Goal: Check status: Check status

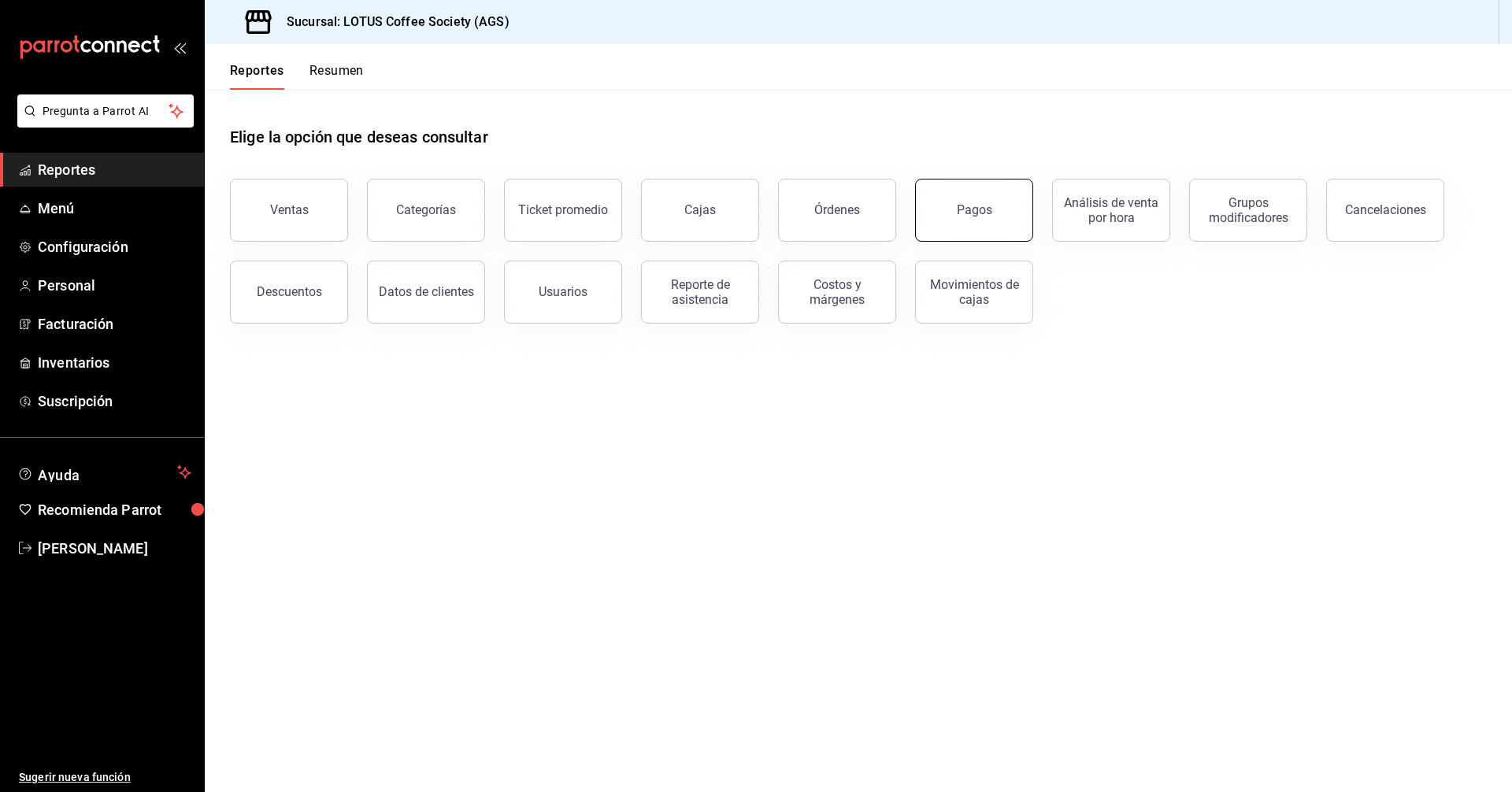
click at [940, 214] on button "Pagos" at bounding box center [974, 209] width 118 height 63
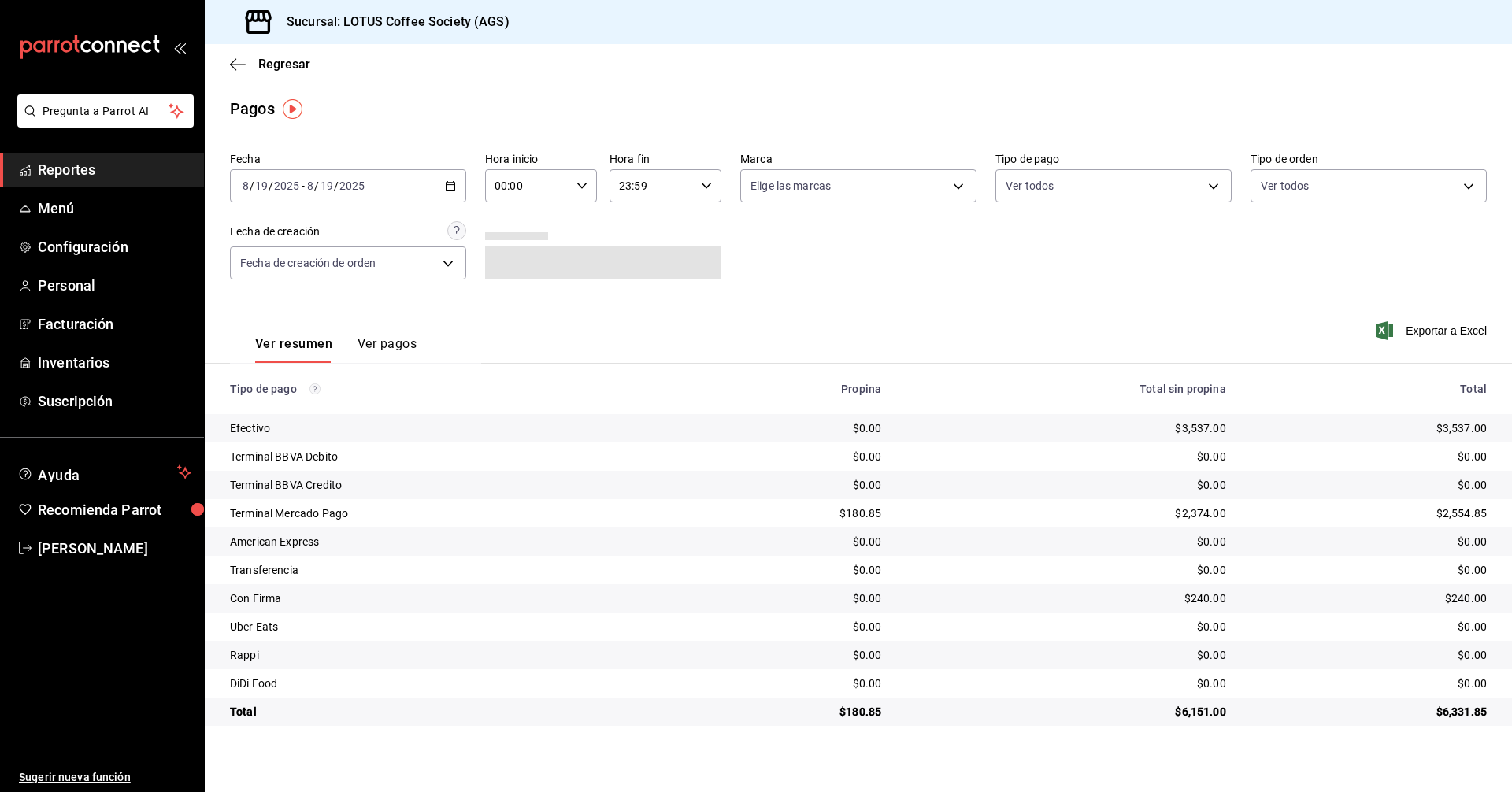
click at [563, 188] on input "00:00" at bounding box center [527, 186] width 85 height 32
click at [506, 317] on span "17" at bounding box center [513, 317] width 31 height 12
type input "17:00"
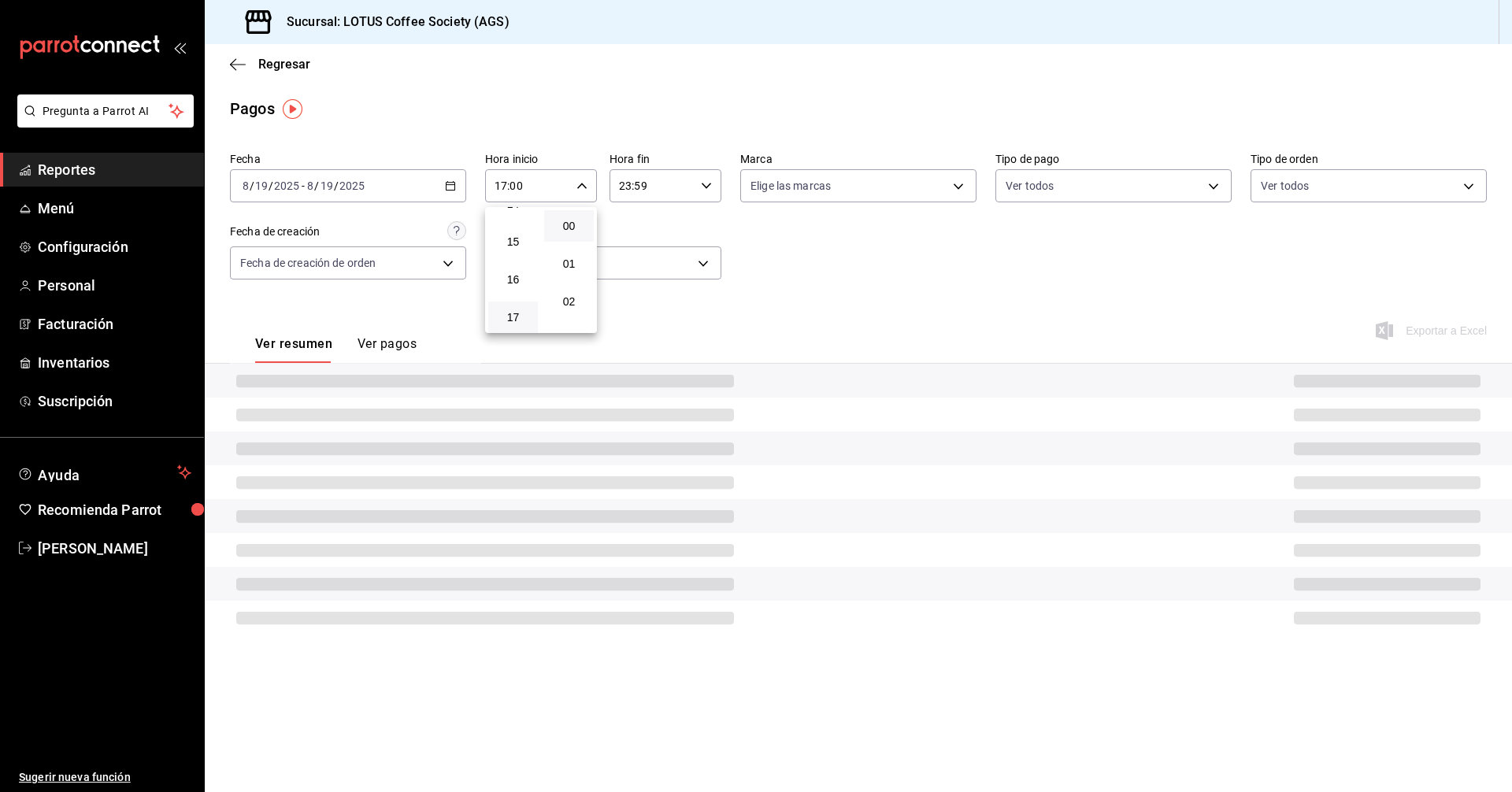
click at [981, 313] on div at bounding box center [756, 396] width 1512 height 792
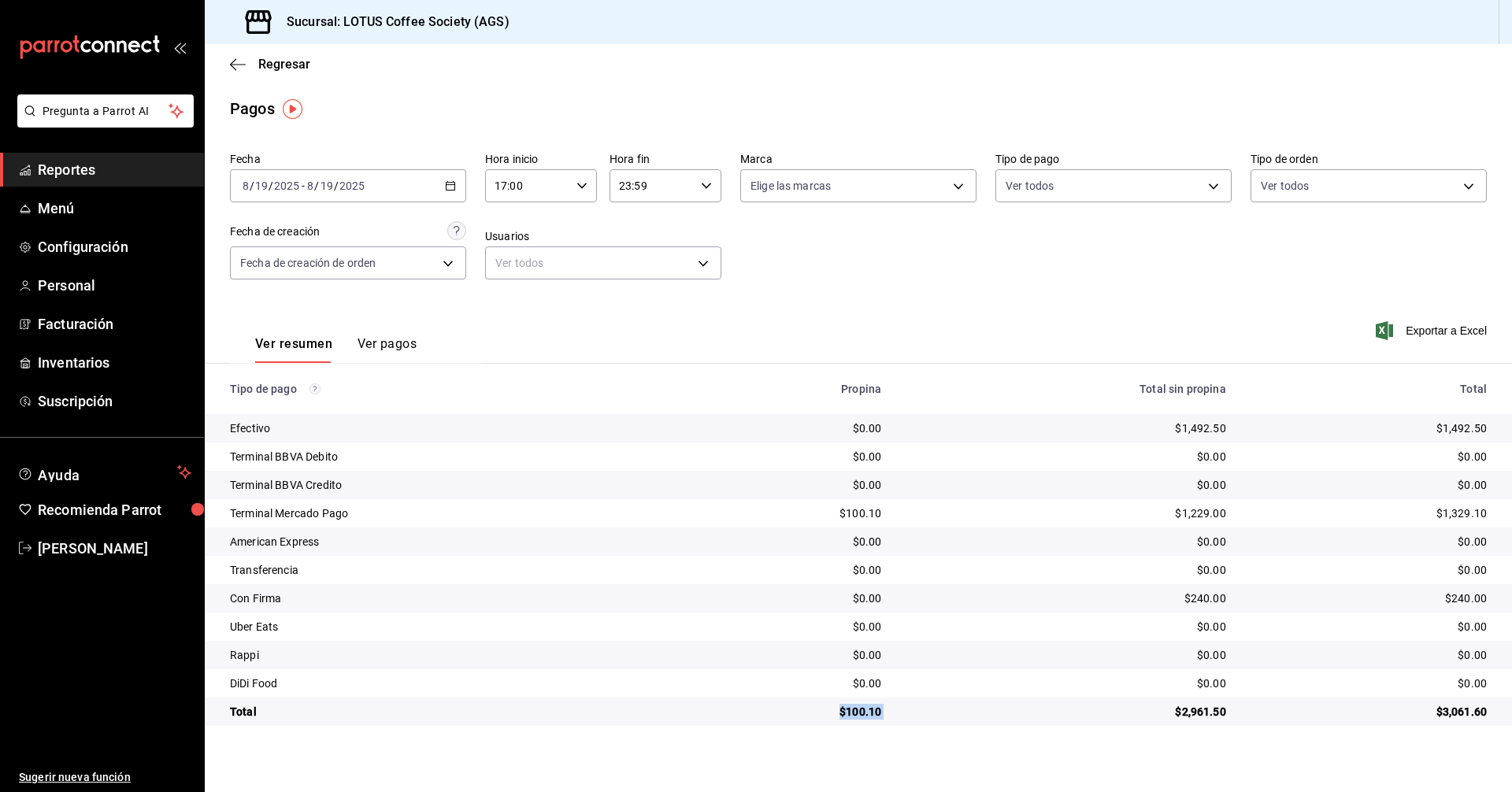
click at [983, 721] on tr "Total $100.10 $2,961.50 $3,061.60" at bounding box center [857, 712] width 1307 height 28
click at [1067, 700] on td "$2,961.50" at bounding box center [1066, 712] width 344 height 28
click at [969, 709] on div "$2,961.50" at bounding box center [1065, 712] width 318 height 16
drag, startPoint x: 969, startPoint y: 709, endPoint x: 964, endPoint y: 700, distance: 10.3
click at [968, 709] on div "$2,961.50" at bounding box center [1065, 712] width 318 height 16
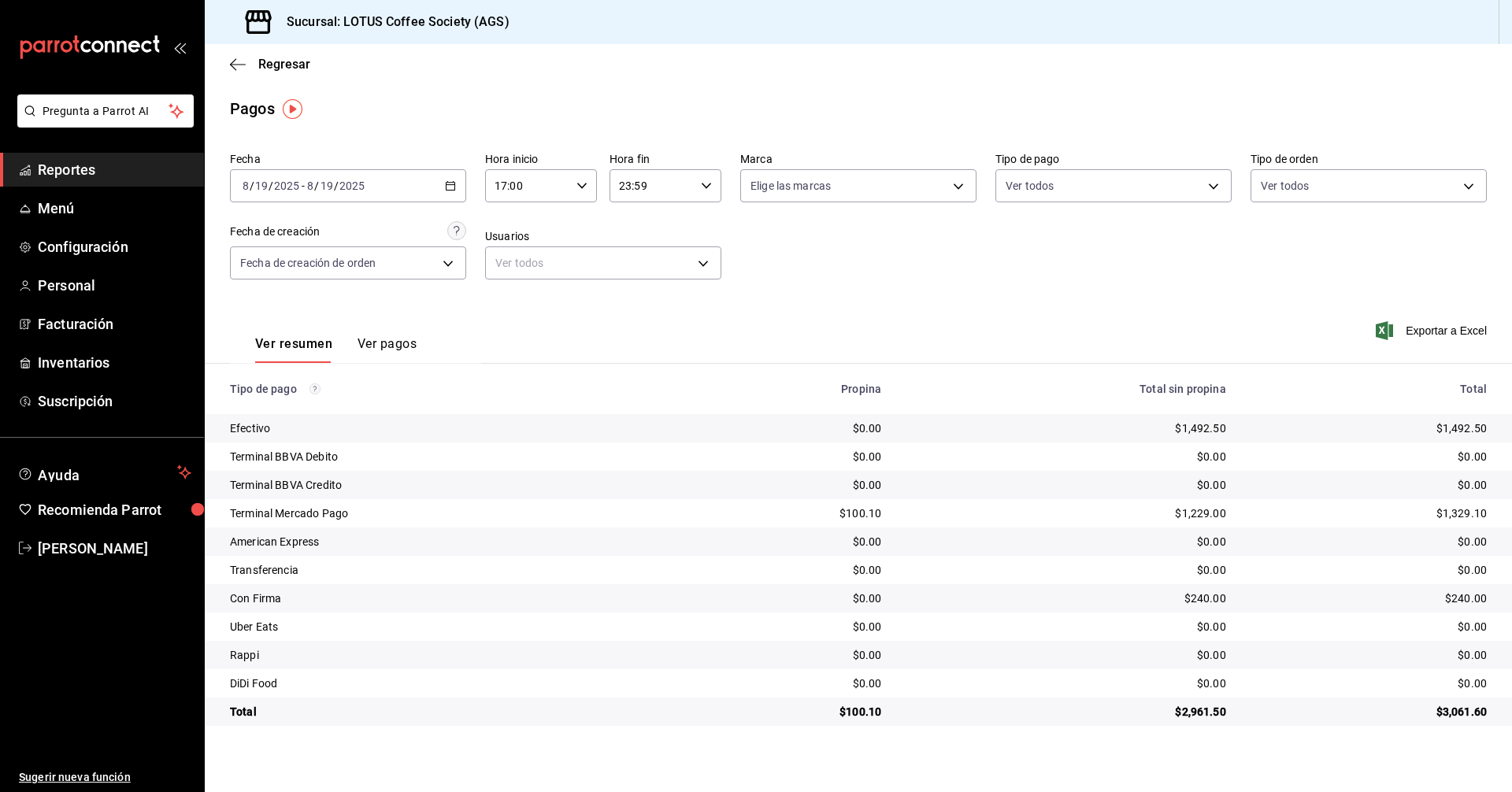
click at [1232, 771] on main "Regresar Pagos Fecha 2025-08-19 8 / 19 / 2025 - 2025-08-19 8 / 19 / 2025 Hora i…" at bounding box center [857, 417] width 1307 height 748
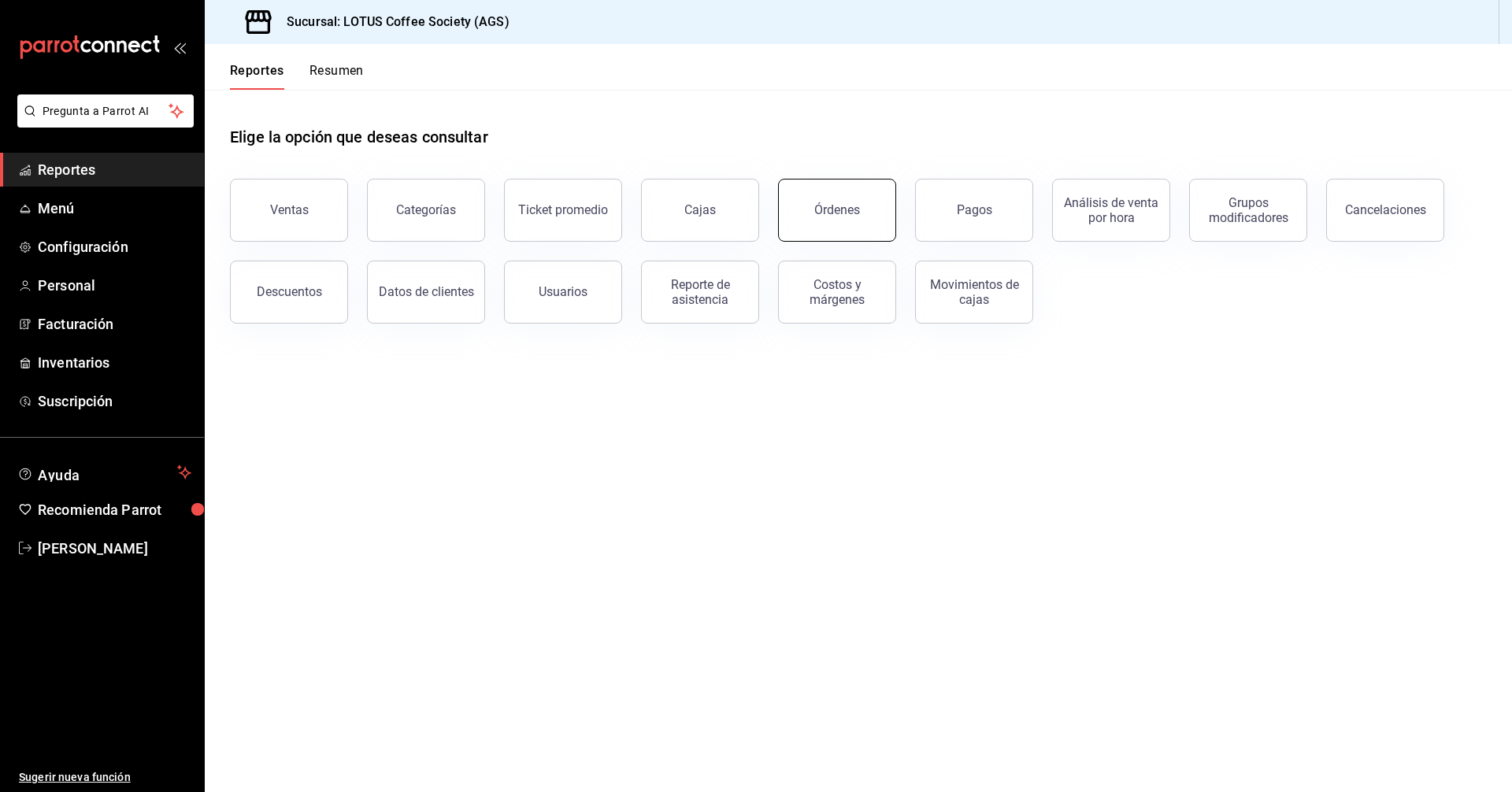
click at [832, 221] on button "Órdenes" at bounding box center [837, 209] width 118 height 63
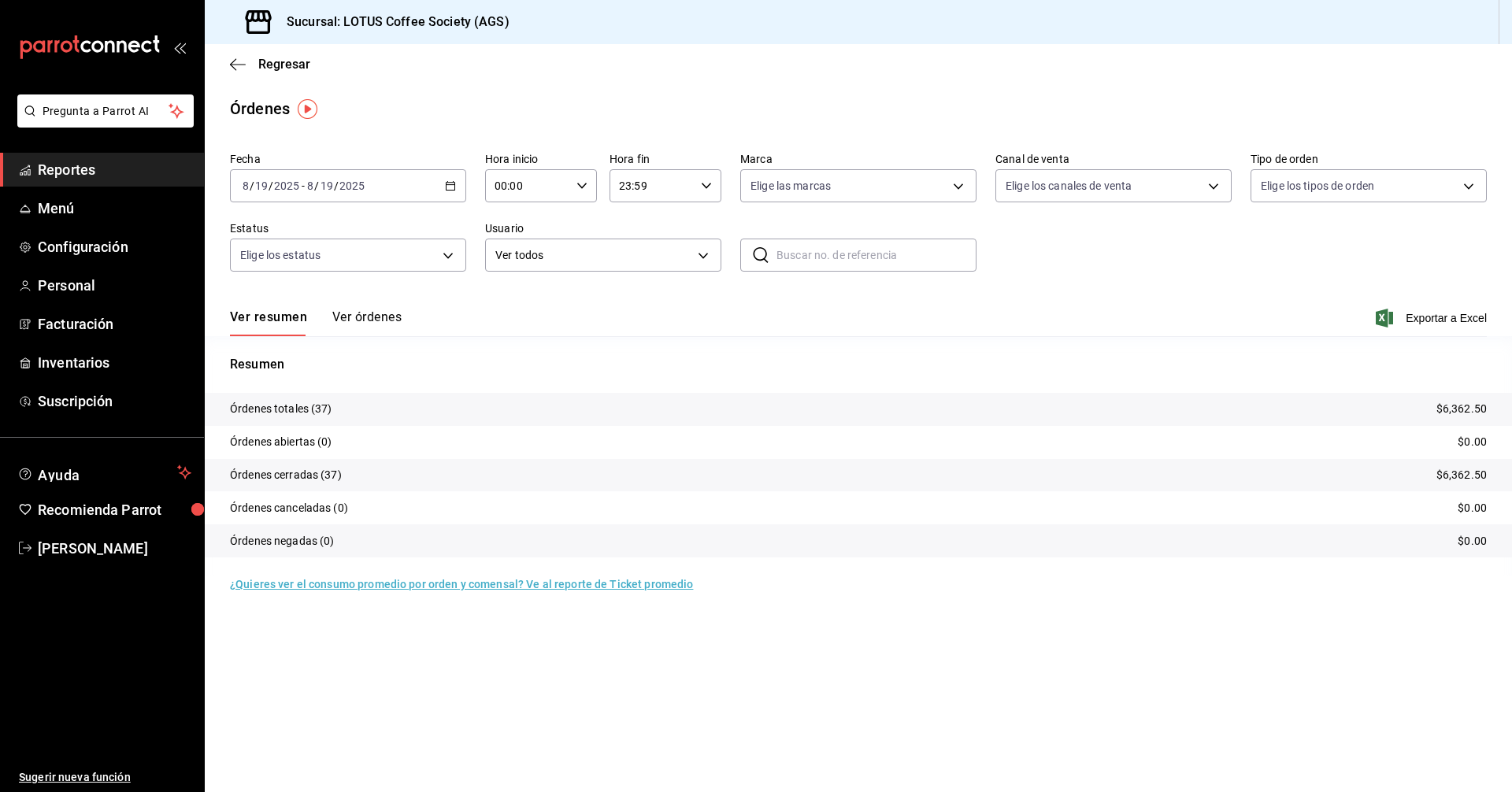
click at [359, 328] on button "Ver órdenes" at bounding box center [367, 322] width 69 height 27
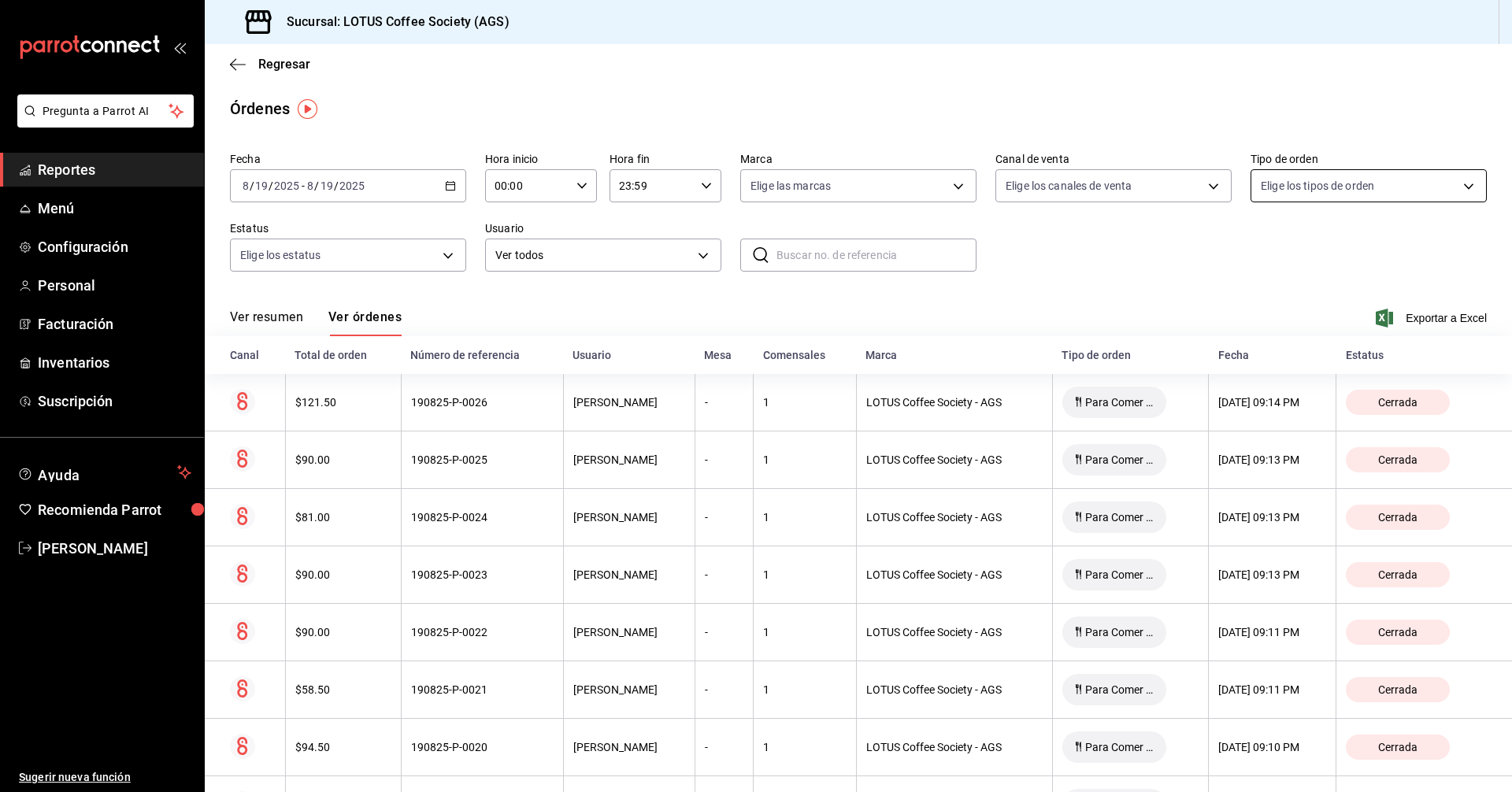
click at [1368, 189] on body "Pregunta a Parrot AI Reportes Menú Configuración Personal Facturación Inventari…" at bounding box center [756, 396] width 1512 height 792
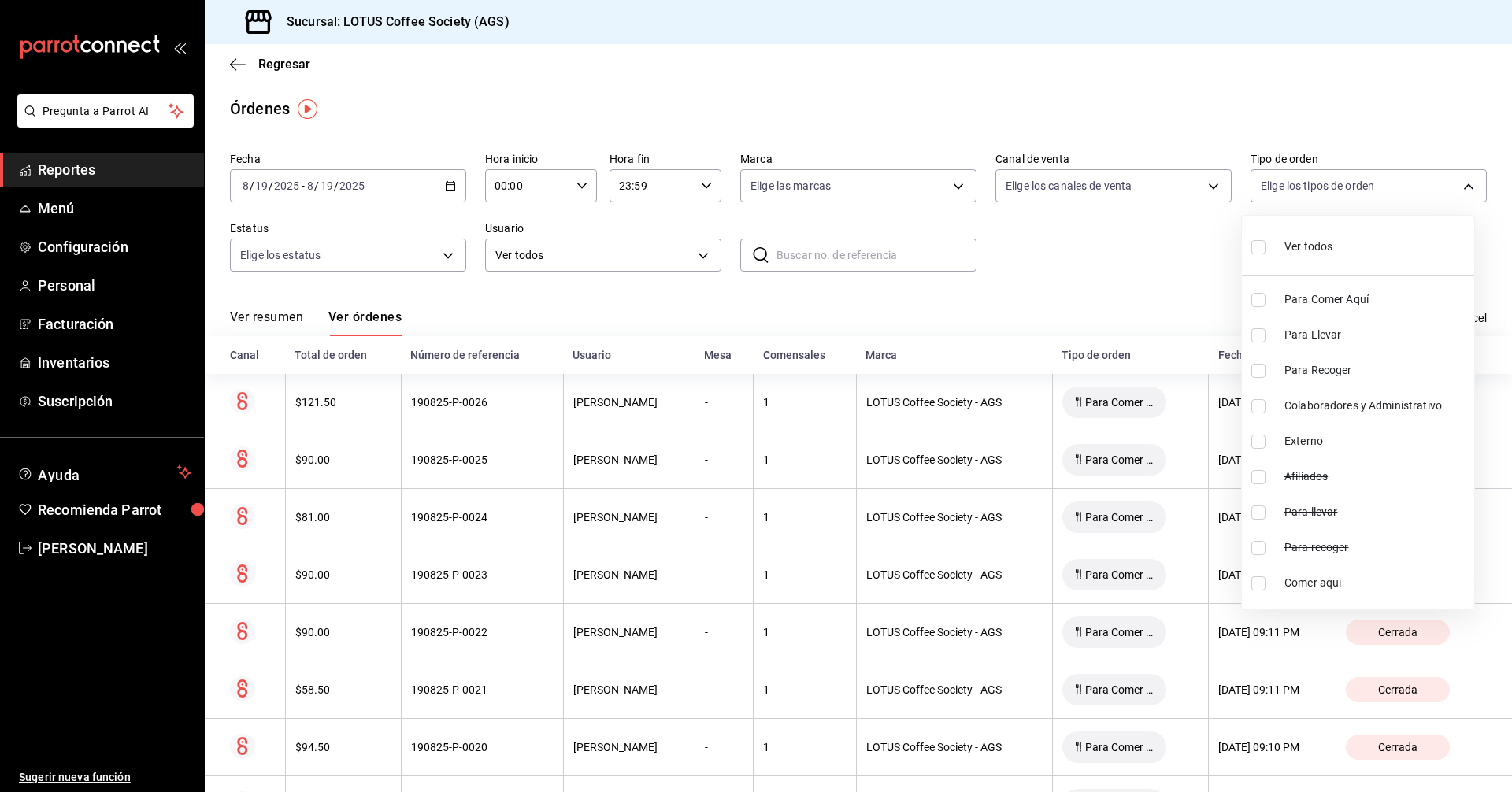
click at [521, 260] on div at bounding box center [756, 396] width 1512 height 792
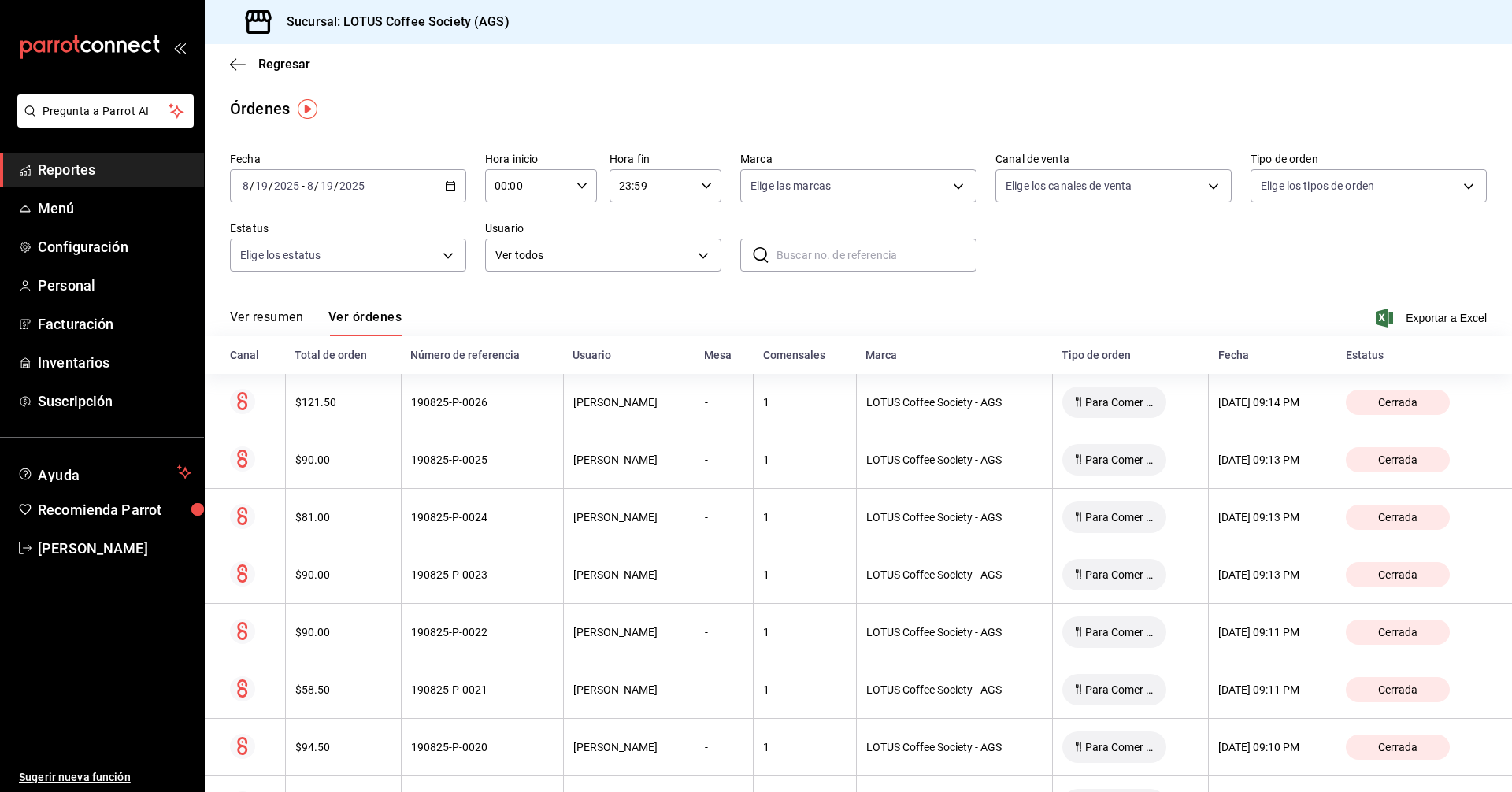
click at [521, 260] on body "Pregunta a Parrot AI Reportes Menú Configuración Personal Facturación Inventari…" at bounding box center [756, 396] width 1512 height 792
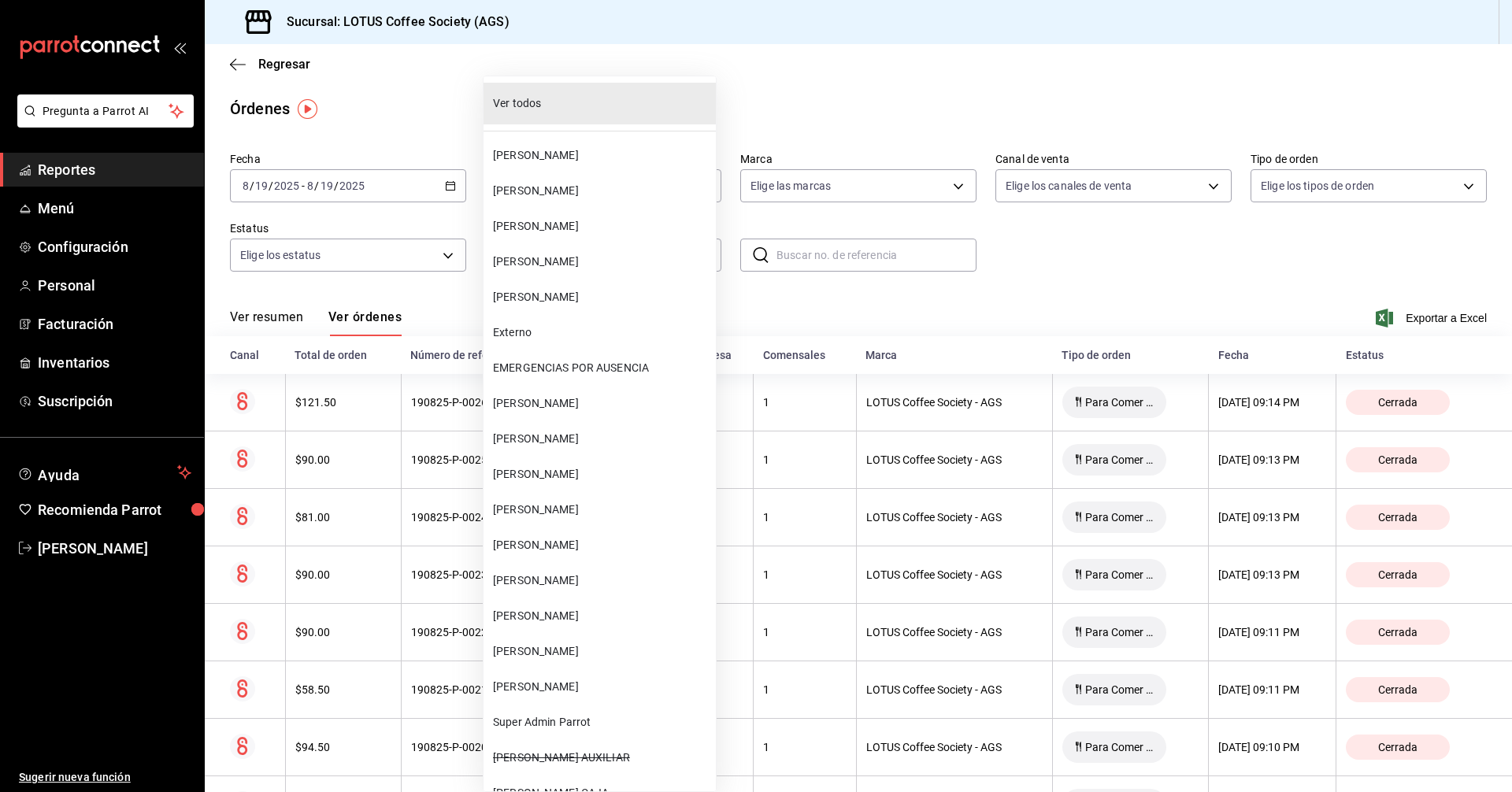
click at [388, 251] on div at bounding box center [756, 396] width 1512 height 792
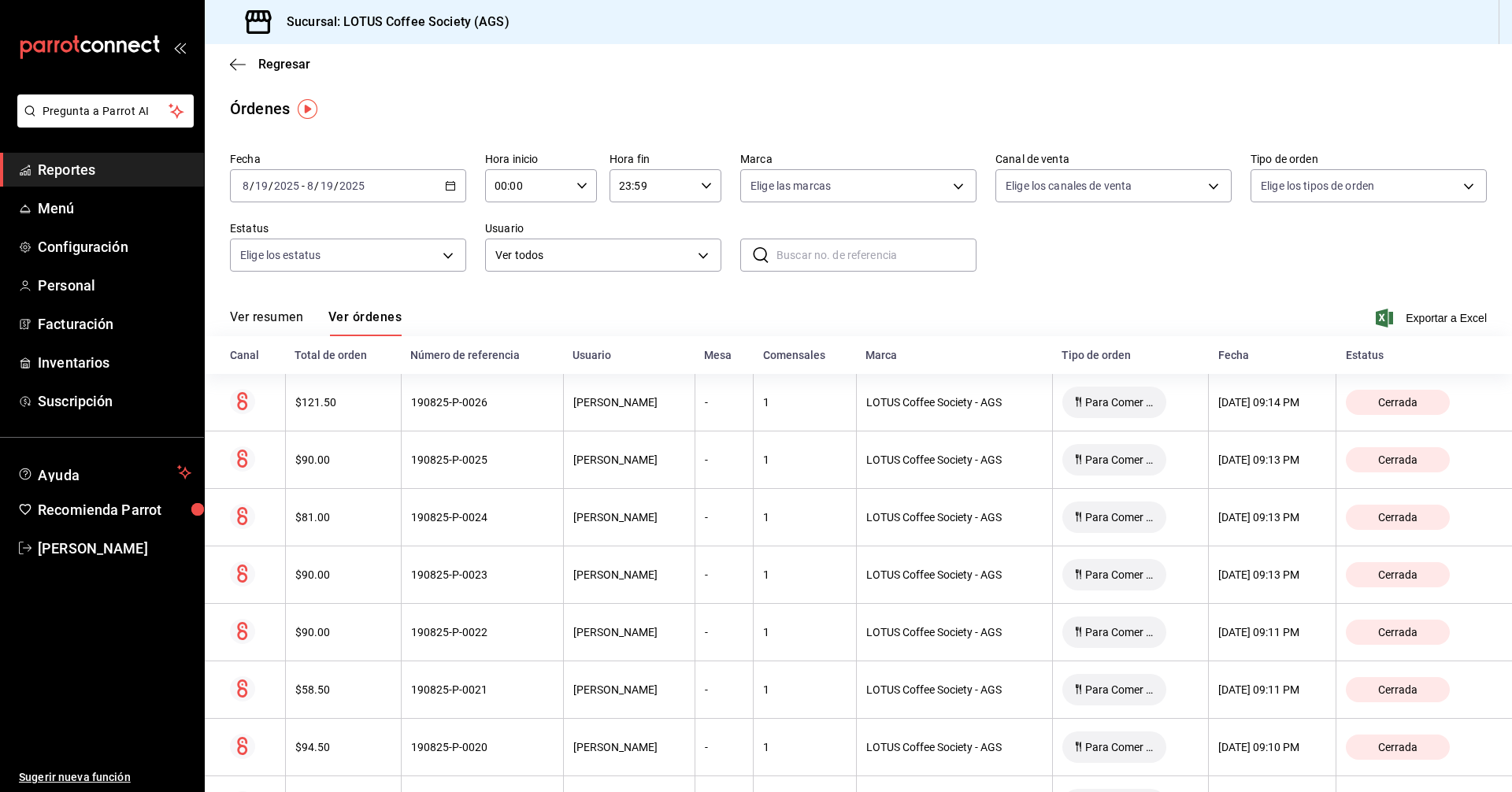
click at [388, 251] on div "Ver todos [PERSON_NAME] [PERSON_NAME] [PERSON_NAME] [PERSON_NAME] [PERSON_NAME]…" at bounding box center [756, 396] width 1512 height 792
click at [388, 251] on body "Pregunta a Parrot AI Reportes Menú Configuración Personal Facturación Inventari…" at bounding box center [756, 396] width 1512 height 792
click at [385, 251] on div at bounding box center [756, 396] width 1512 height 792
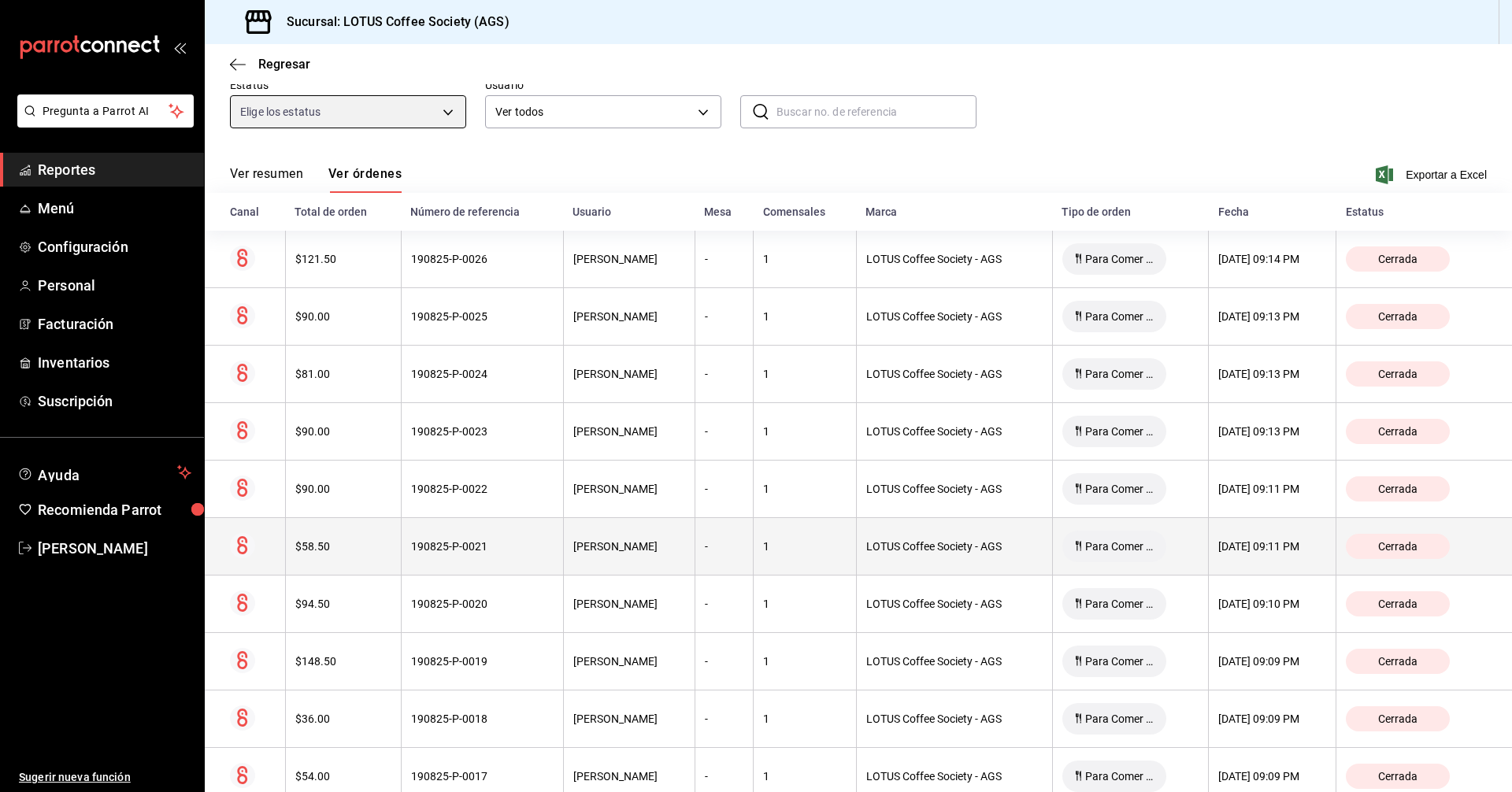
scroll to position [236, 0]
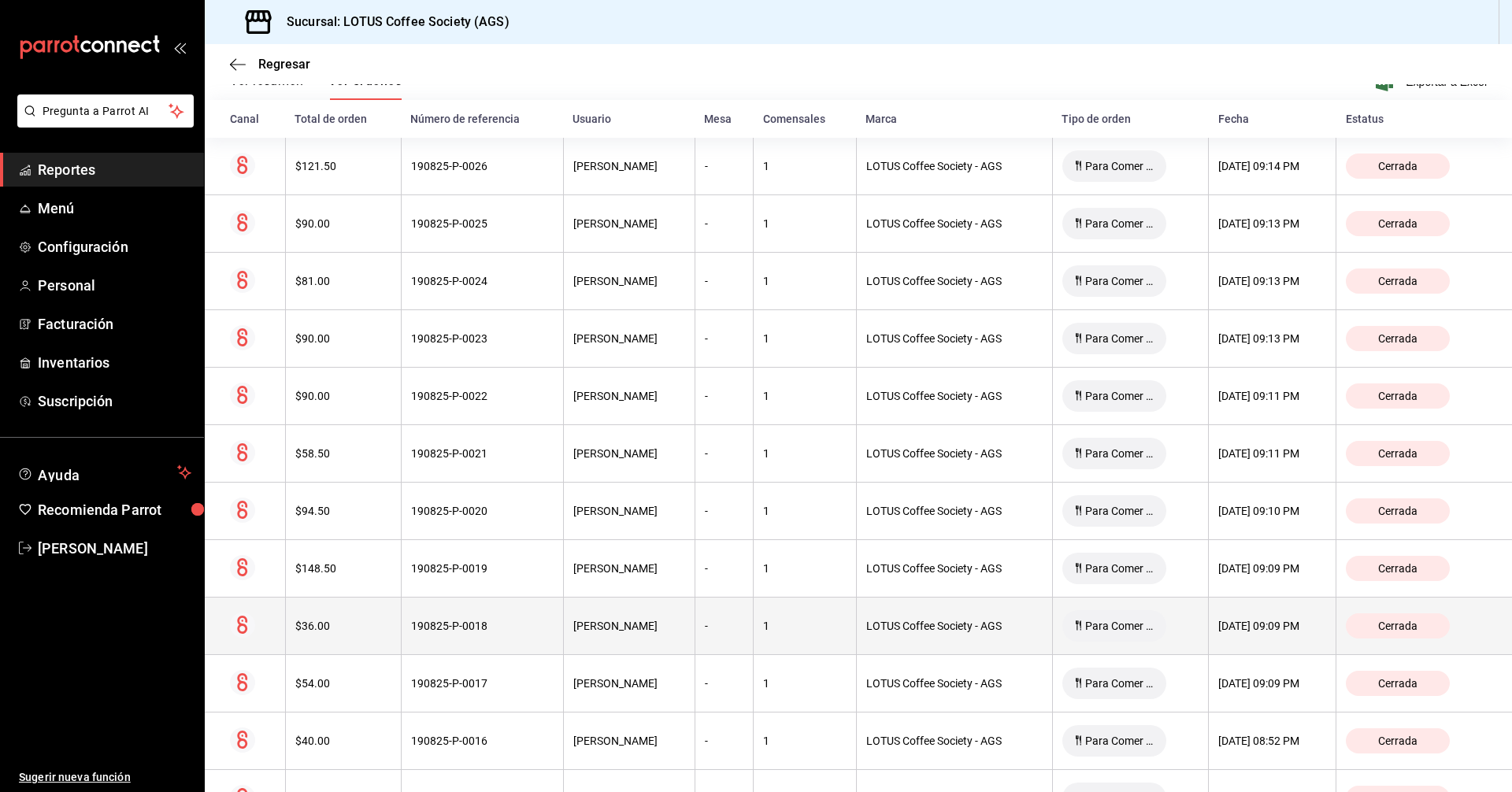
click at [463, 622] on div "190825-P-0018" at bounding box center [482, 625] width 143 height 12
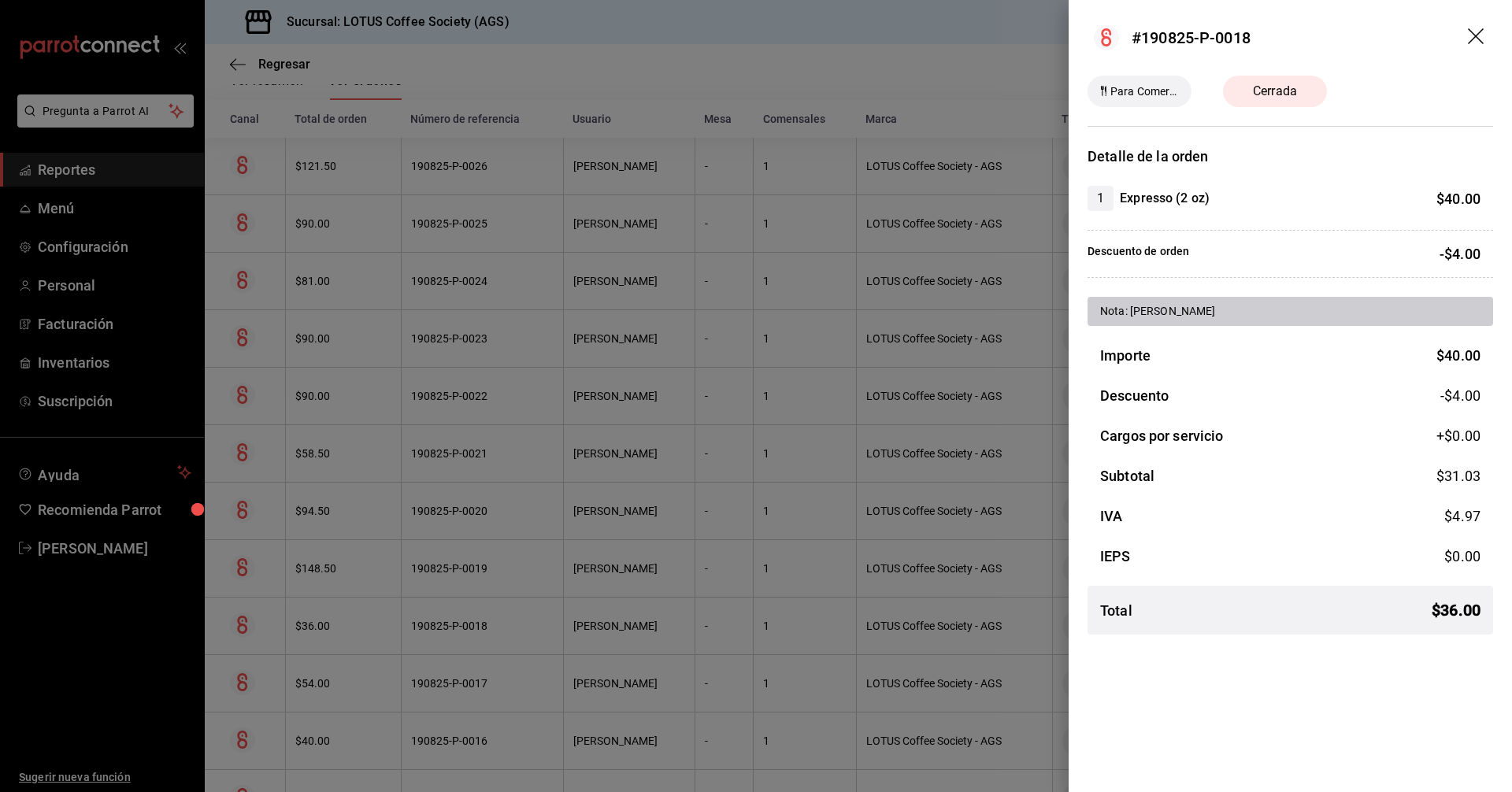
click at [468, 605] on div at bounding box center [756, 396] width 1512 height 792
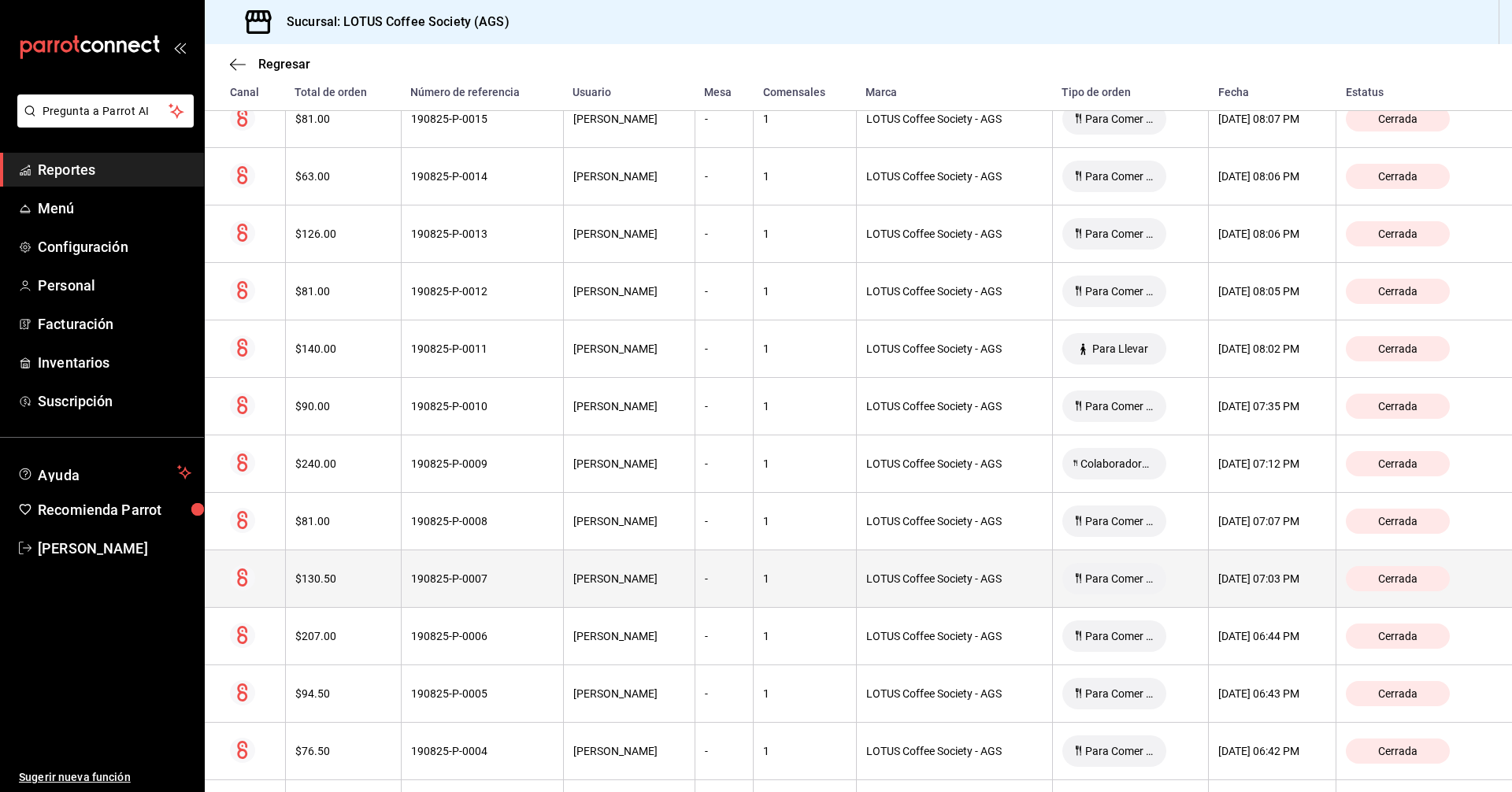
scroll to position [1102, 0]
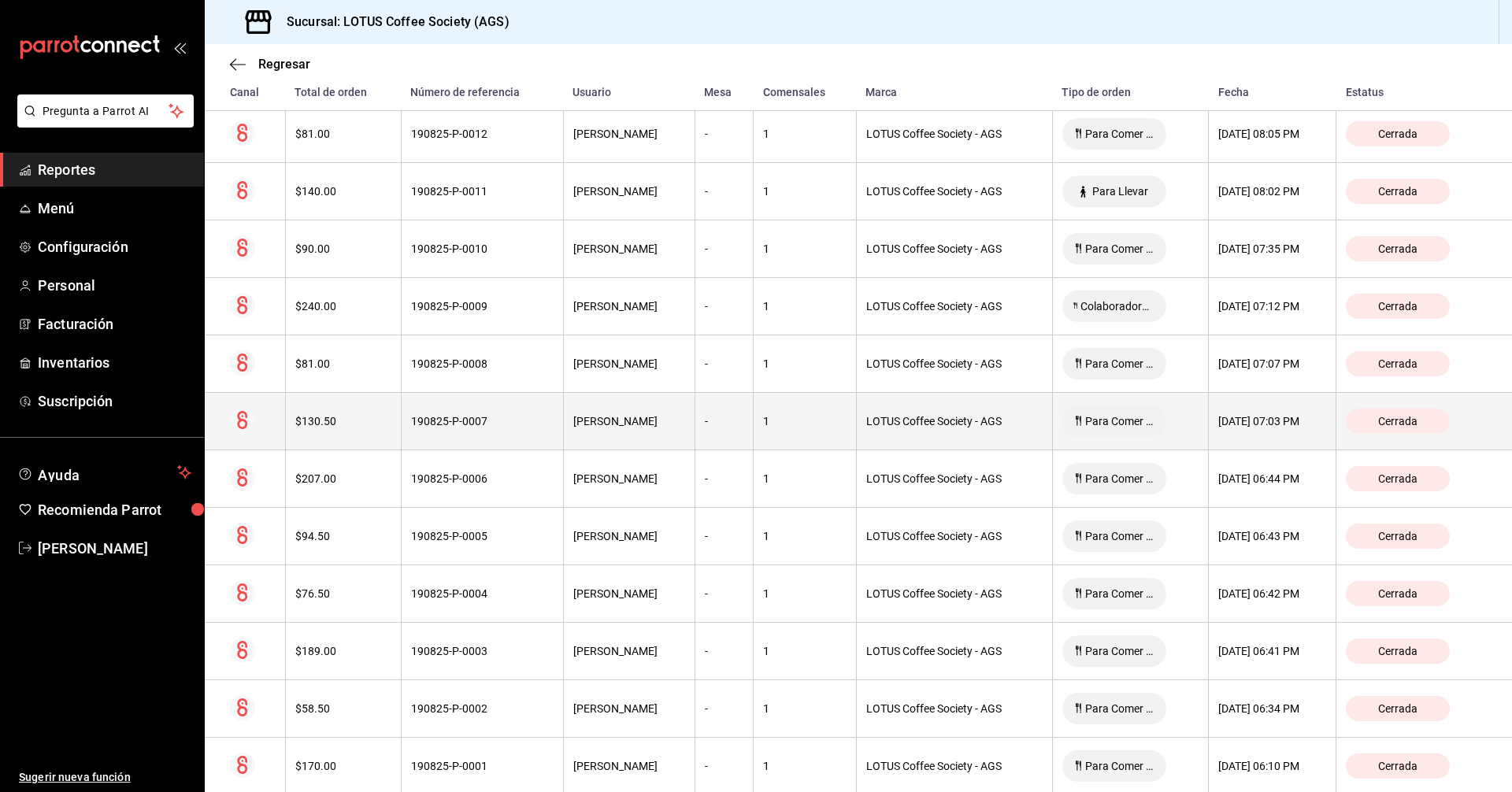
click at [457, 598] on div "190825-P-0004" at bounding box center [482, 593] width 143 height 12
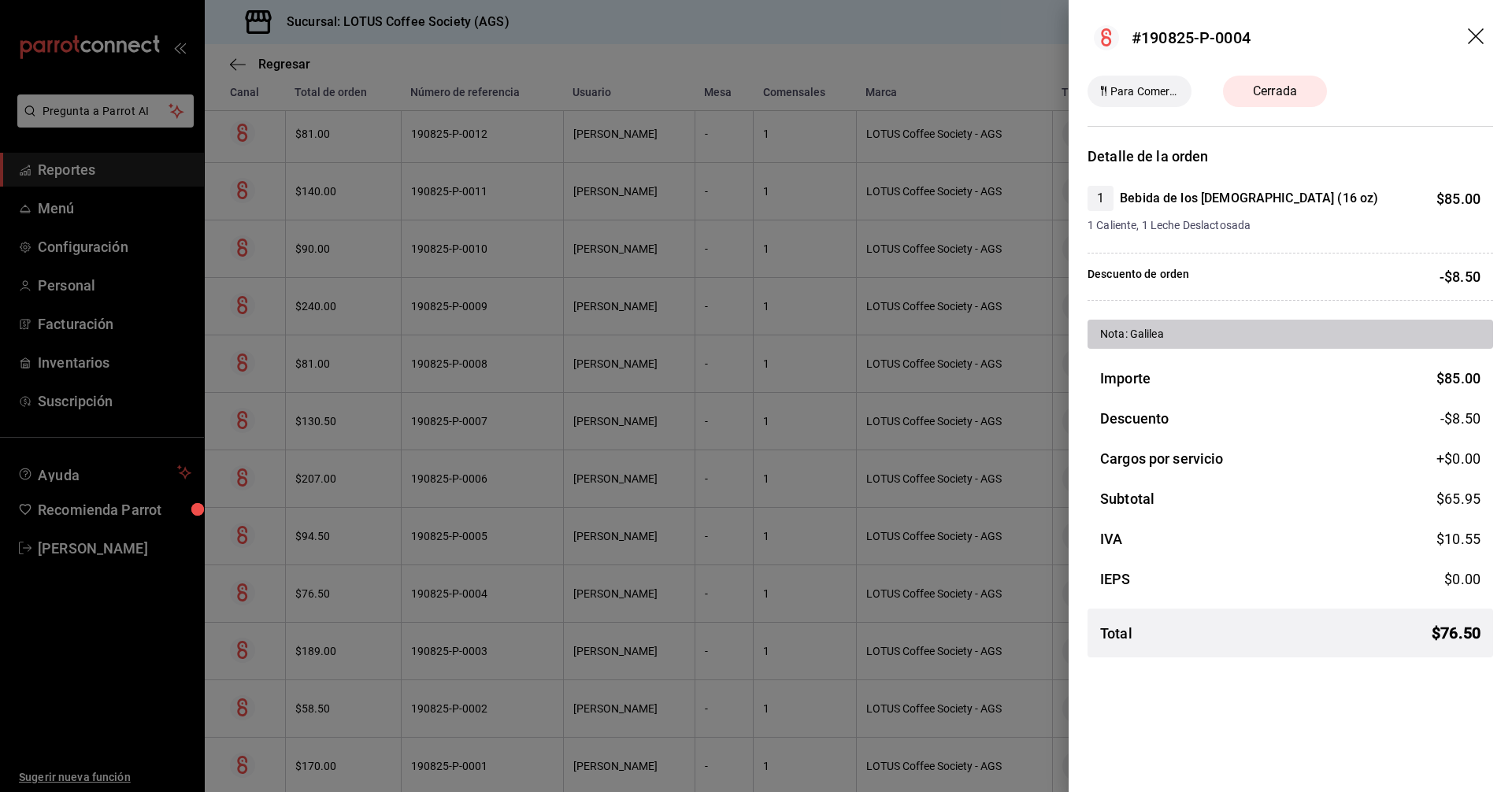
click at [457, 598] on div at bounding box center [756, 396] width 1512 height 792
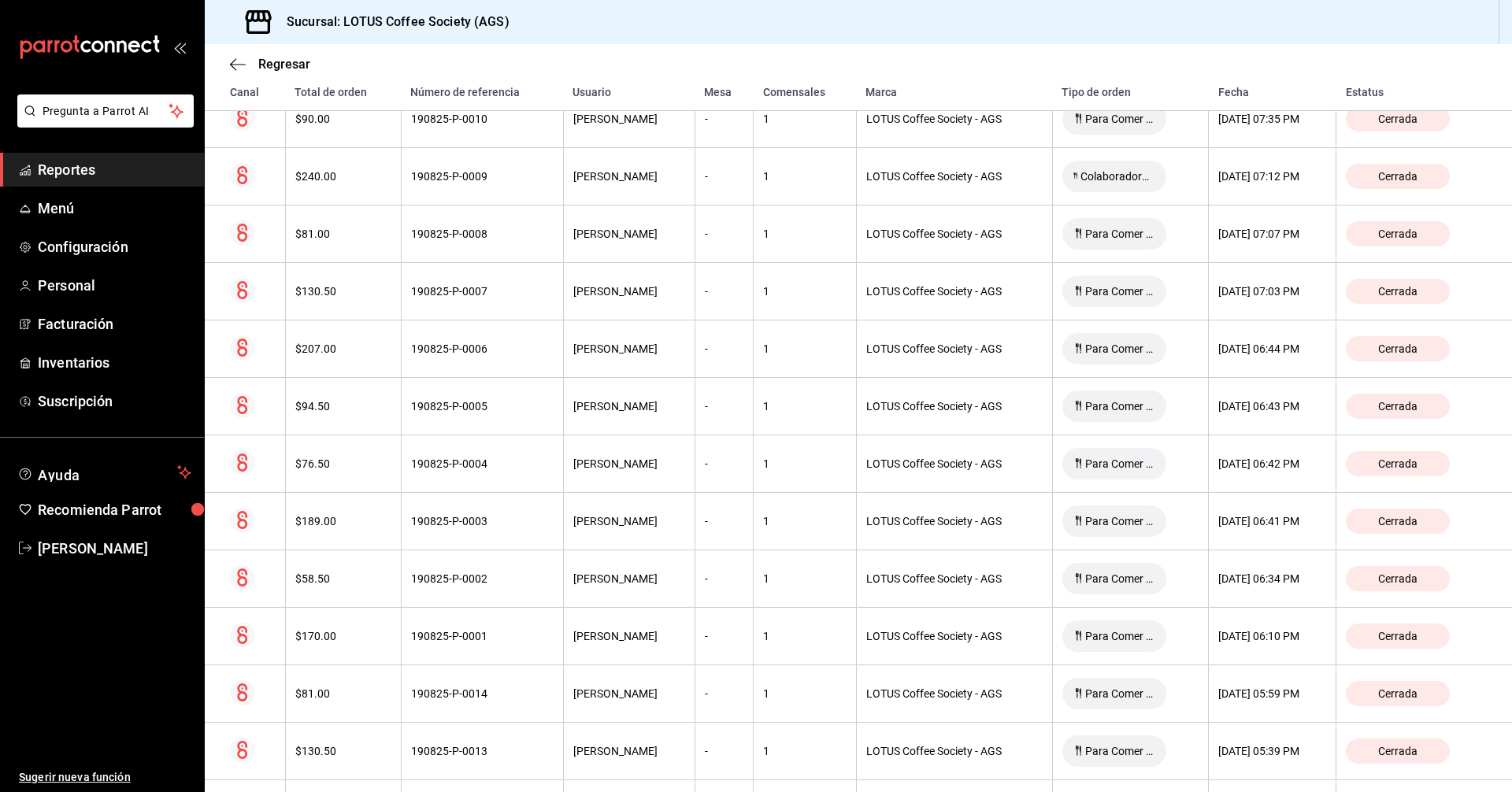
scroll to position [1260, 0]
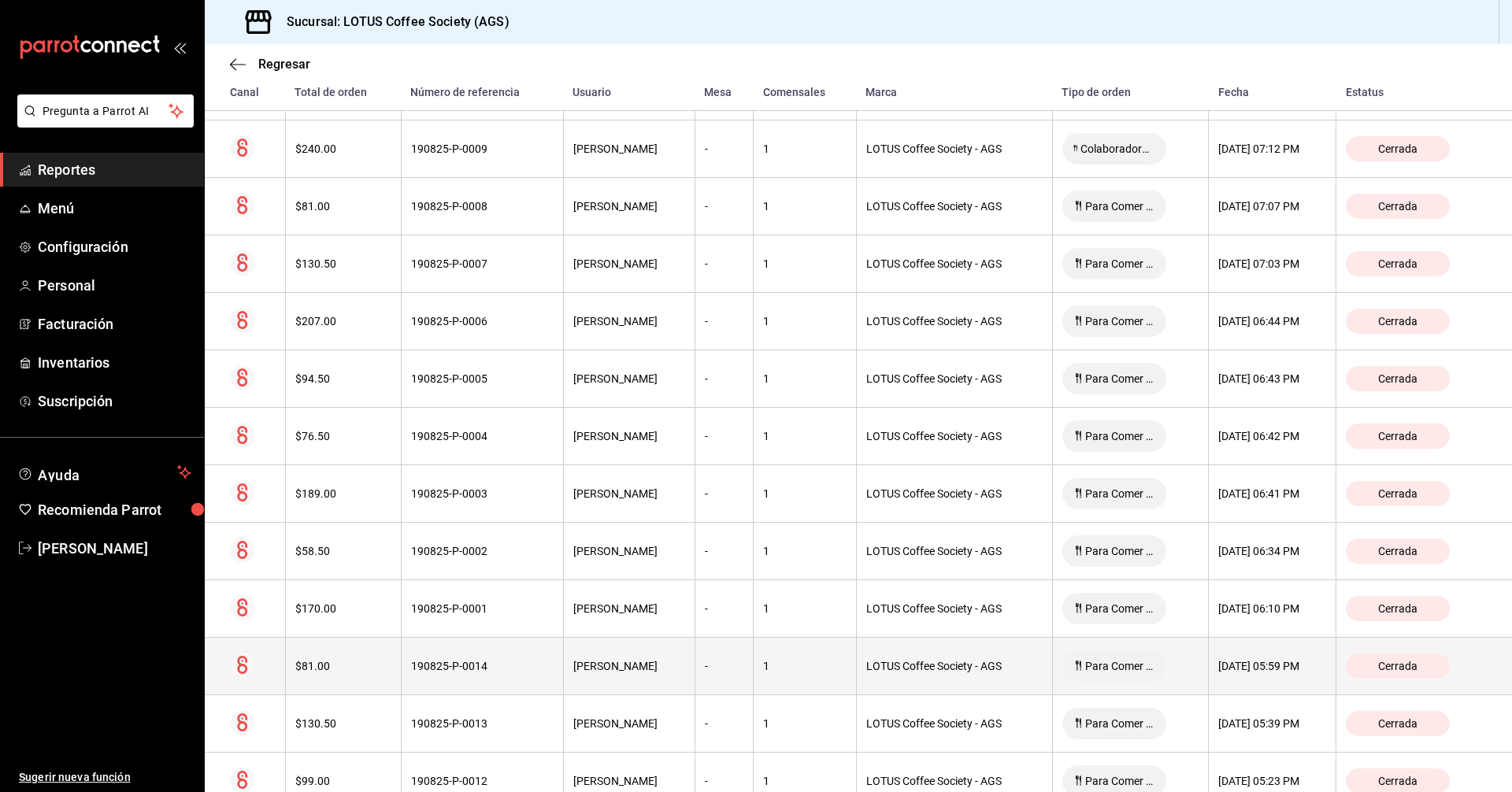
click at [459, 665] on div "190825-P-0014" at bounding box center [482, 665] width 143 height 12
